Goal: Transaction & Acquisition: Purchase product/service

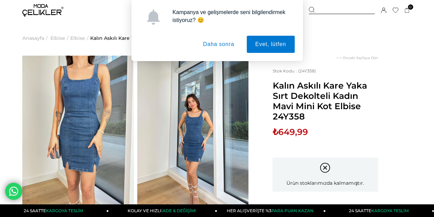
click at [229, 47] on button "Daha sonra" at bounding box center [218, 44] width 48 height 17
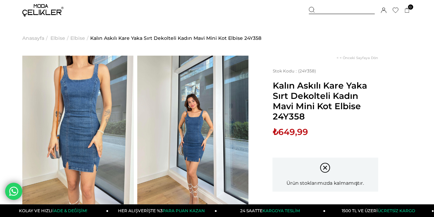
drag, startPoint x: 274, startPoint y: 116, endPoint x: 310, endPoint y: 117, distance: 36.3
click at [310, 117] on span "Kalın Askılı Kare Yaka Sırt Dekolteli Kadın Mavi Mini Kot Elbise 24Y358" at bounding box center [325, 100] width 106 height 41
copy span "24Y358"
click at [77, 37] on span "Elbise" at bounding box center [77, 38] width 15 height 35
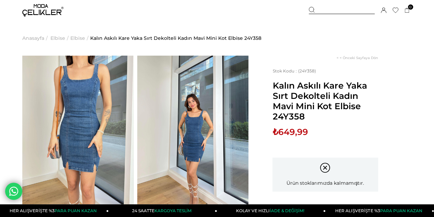
click at [59, 37] on span "Elbise" at bounding box center [57, 38] width 15 height 35
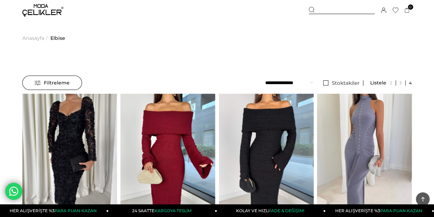
drag, startPoint x: 437, startPoint y: 12, endPoint x: 435, endPoint y: 3, distance: 9.2
click at [68, 85] on span "Filtreleme" at bounding box center [52, 83] width 35 height 14
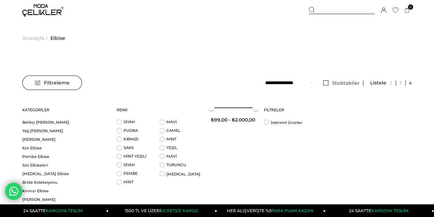
scroll to position [279, 0]
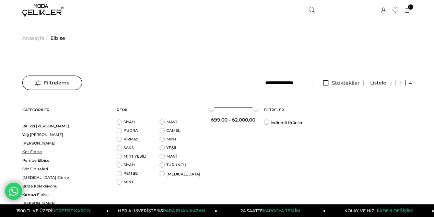
click at [40, 154] on link "Kot Elbise" at bounding box center [65, 151] width 86 height 5
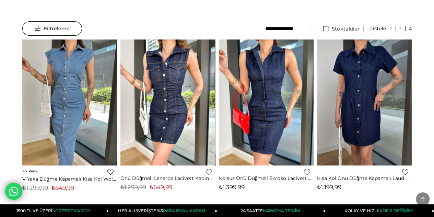
scroll to position [48, 0]
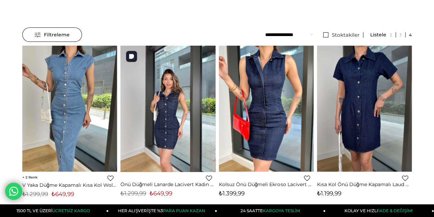
click at [171, 101] on img at bounding box center [167, 109] width 95 height 126
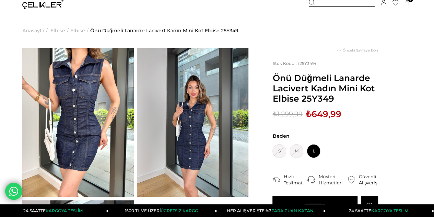
scroll to position [5, 0]
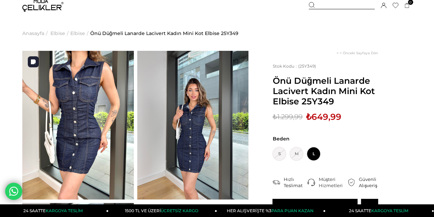
click at [91, 123] on img at bounding box center [77, 125] width 111 height 148
